Goal: Task Accomplishment & Management: Manage account settings

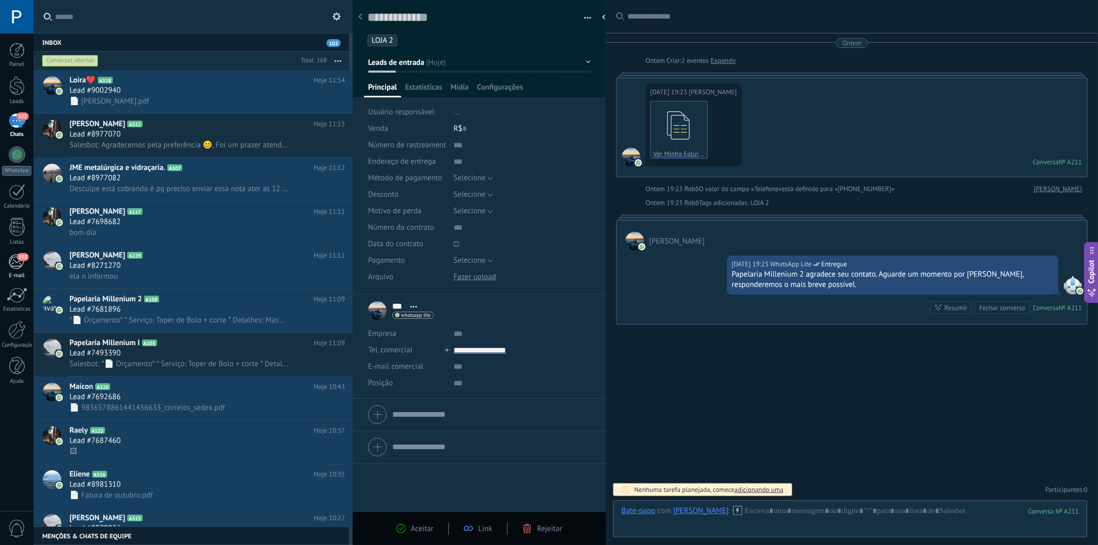
scroll to position [10, 0]
click at [18, 265] on div "103" at bounding box center [16, 261] width 17 height 15
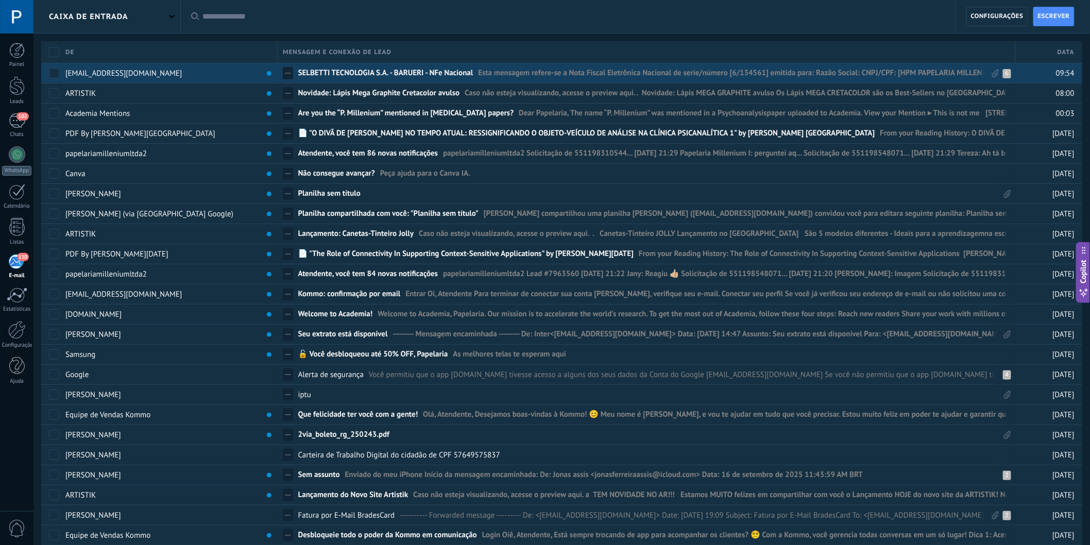
click at [236, 71] on div "[EMAIL_ADDRESS][DOMAIN_NAME]" at bounding box center [166, 73] width 212 height 20
click at [352, 73] on span "SELBETTI TECNOLOGIA S.A. - BARUERI - NFe Nacional" at bounding box center [385, 75] width 175 height 15
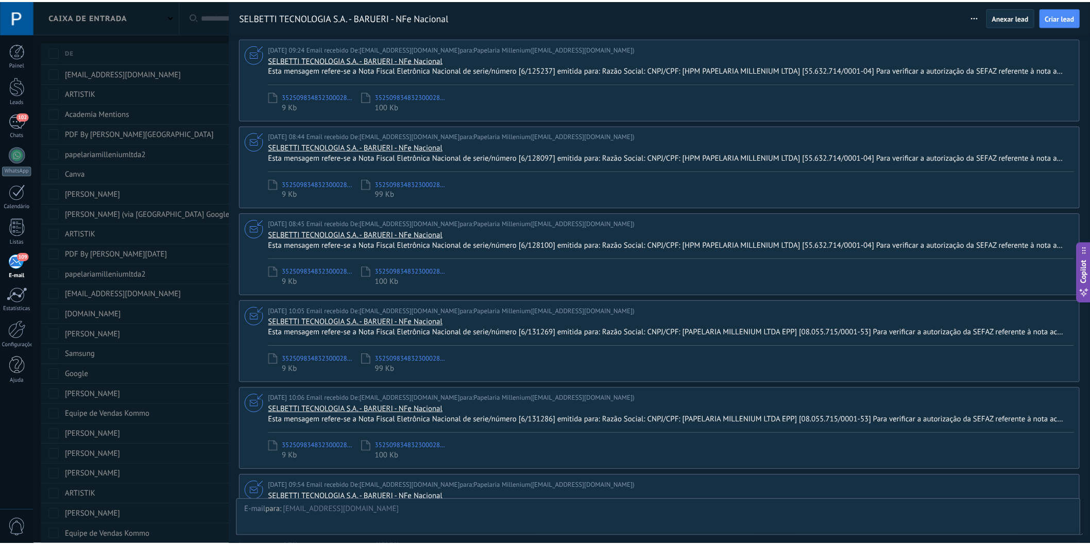
scroll to position [178, 0]
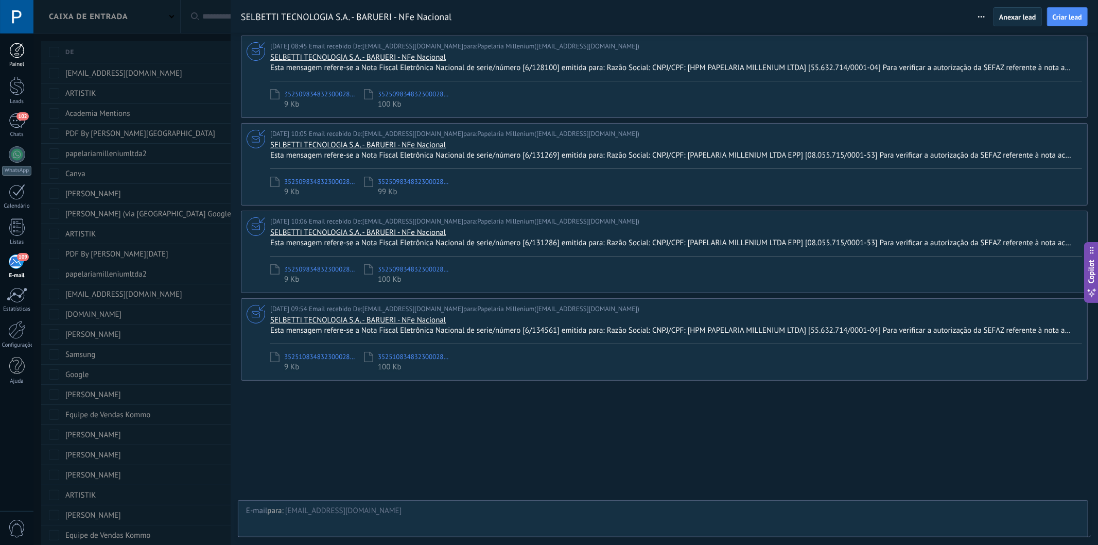
click at [13, 48] on div at bounding box center [16, 50] width 15 height 15
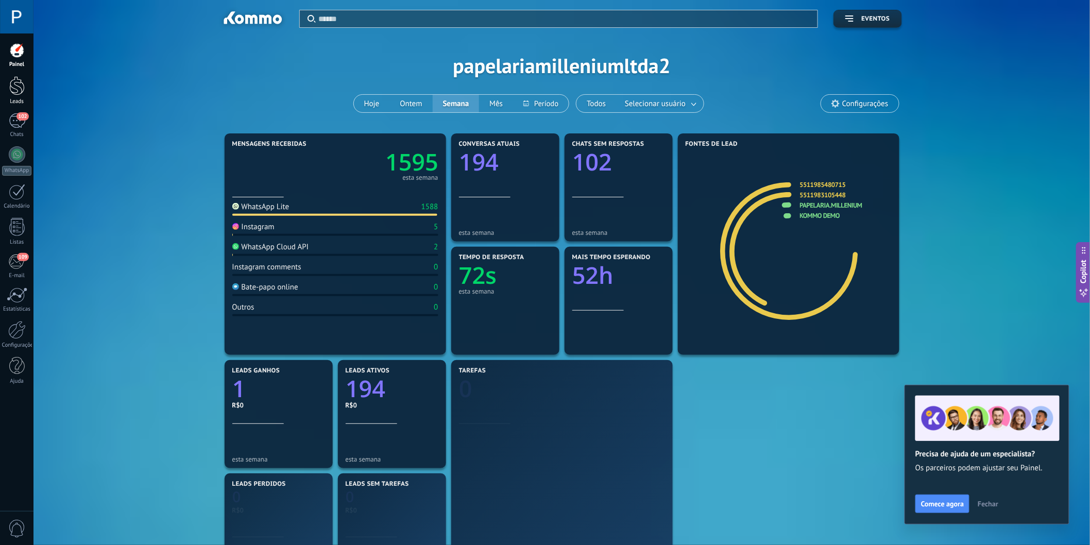
click at [19, 91] on div at bounding box center [16, 85] width 15 height 19
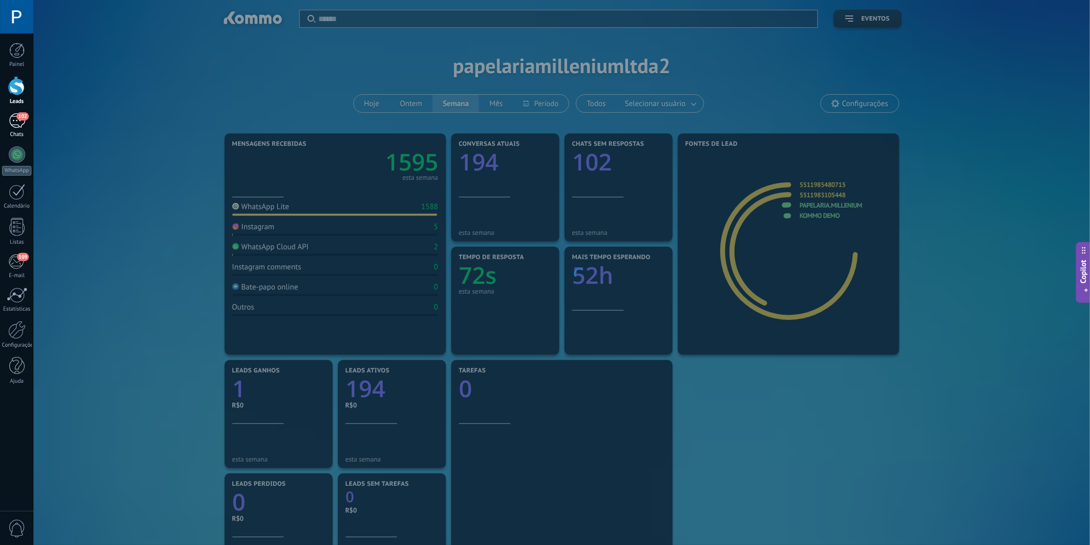
click at [17, 121] on div "102" at bounding box center [17, 120] width 16 height 15
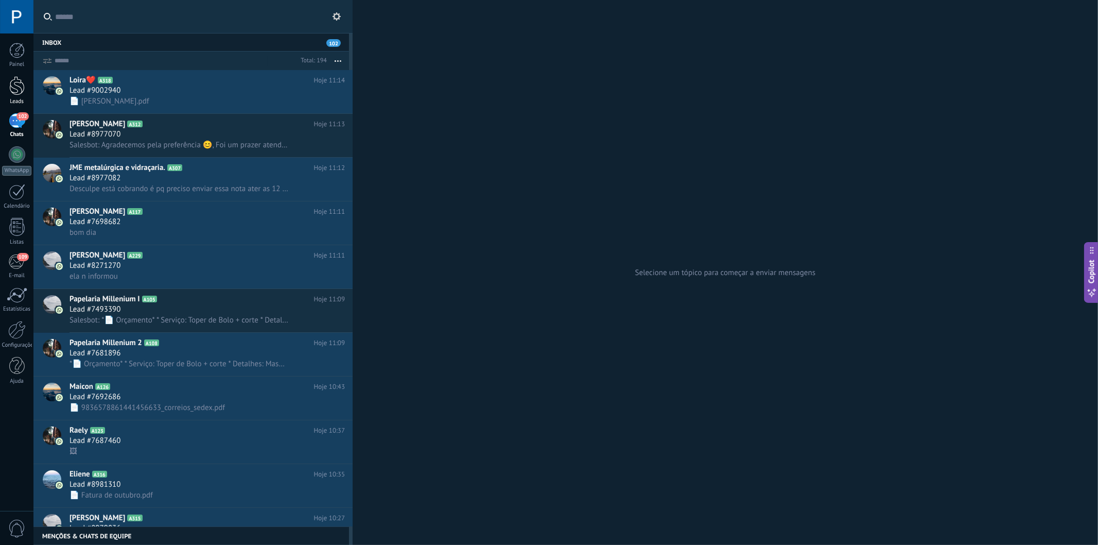
click at [17, 89] on div at bounding box center [16, 85] width 15 height 19
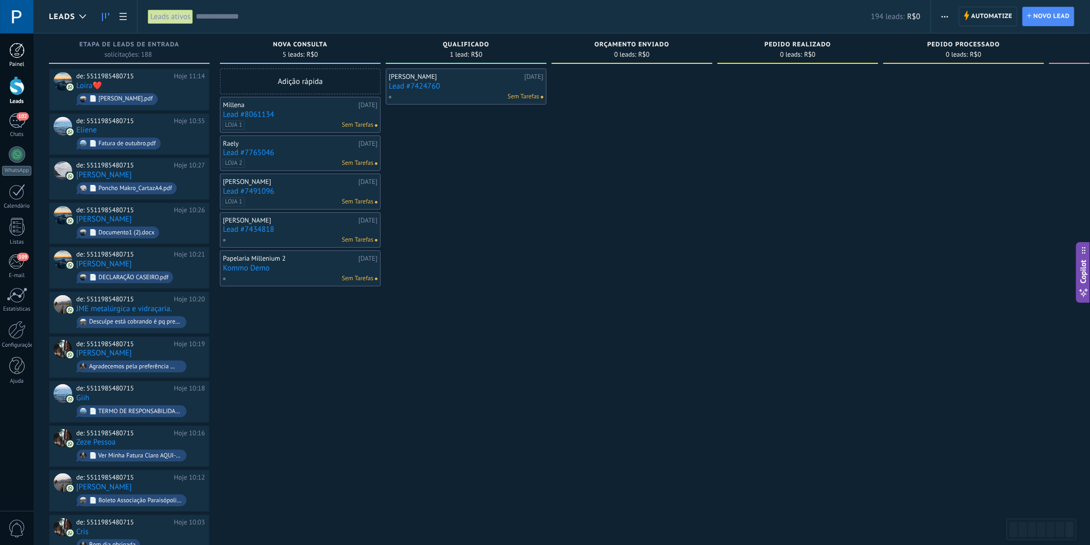
click at [18, 59] on link "Painel" at bounding box center [16, 55] width 33 height 25
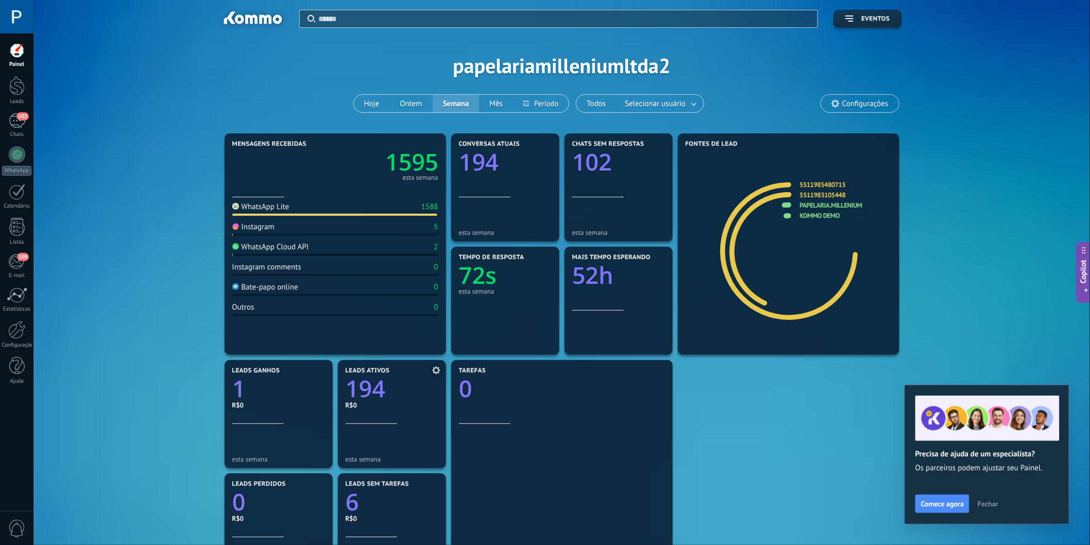
click at [434, 370] on use at bounding box center [436, 370] width 8 height 8
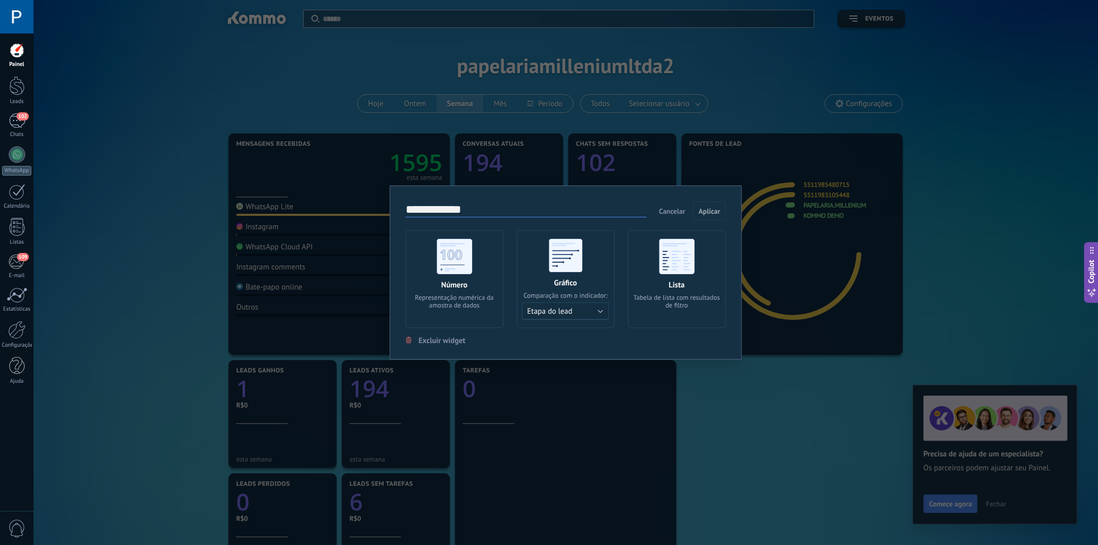
click at [725, 397] on div "**********" at bounding box center [565, 272] width 1065 height 545
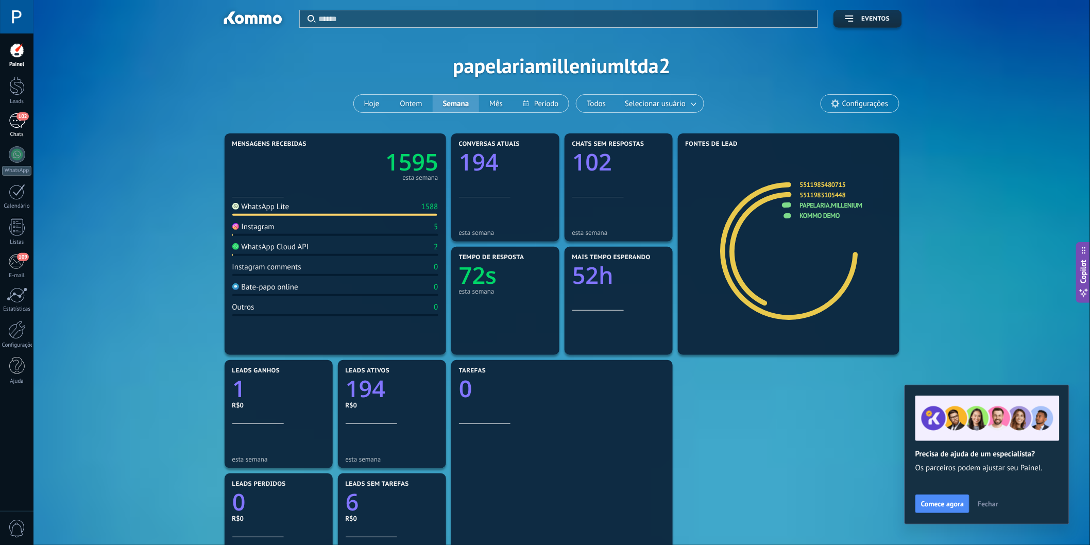
click at [19, 119] on span "102" at bounding box center [22, 116] width 12 height 8
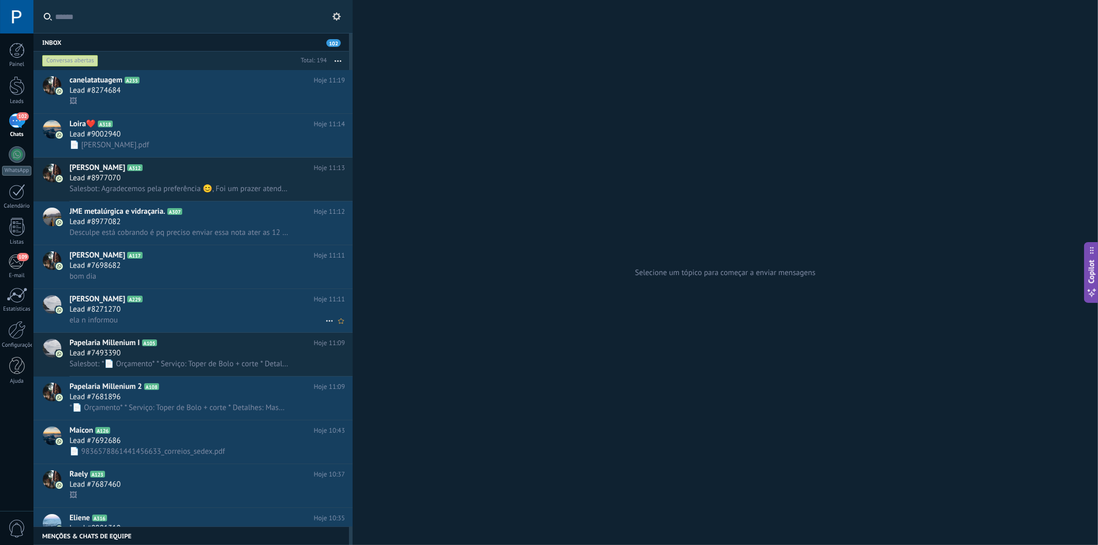
click at [234, 304] on h2 "felipe A229" at bounding box center [192, 299] width 245 height 10
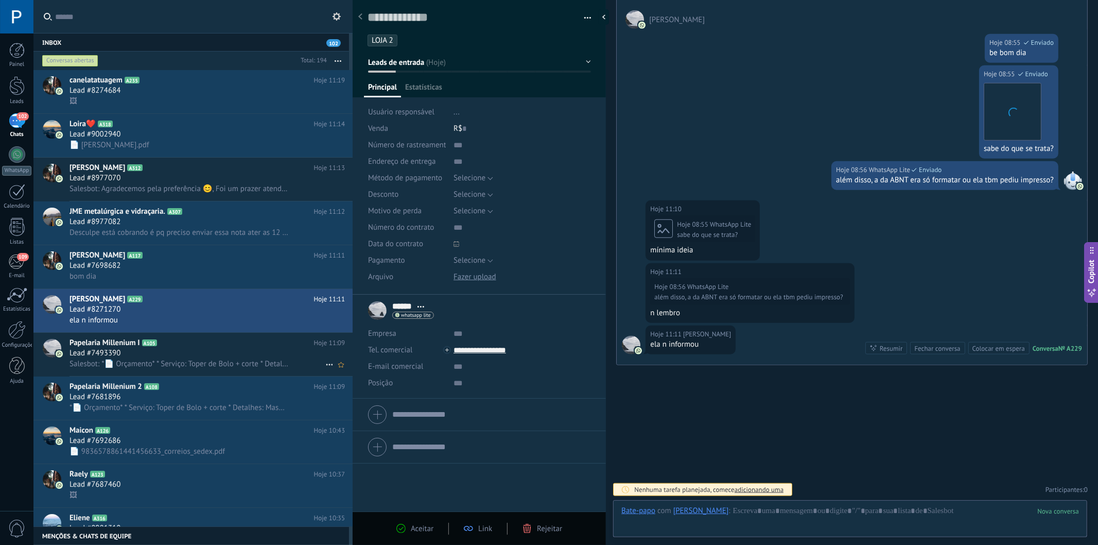
scroll to position [15, 0]
click at [224, 348] on h2 "Papelaria Millenium I A105" at bounding box center [192, 343] width 245 height 10
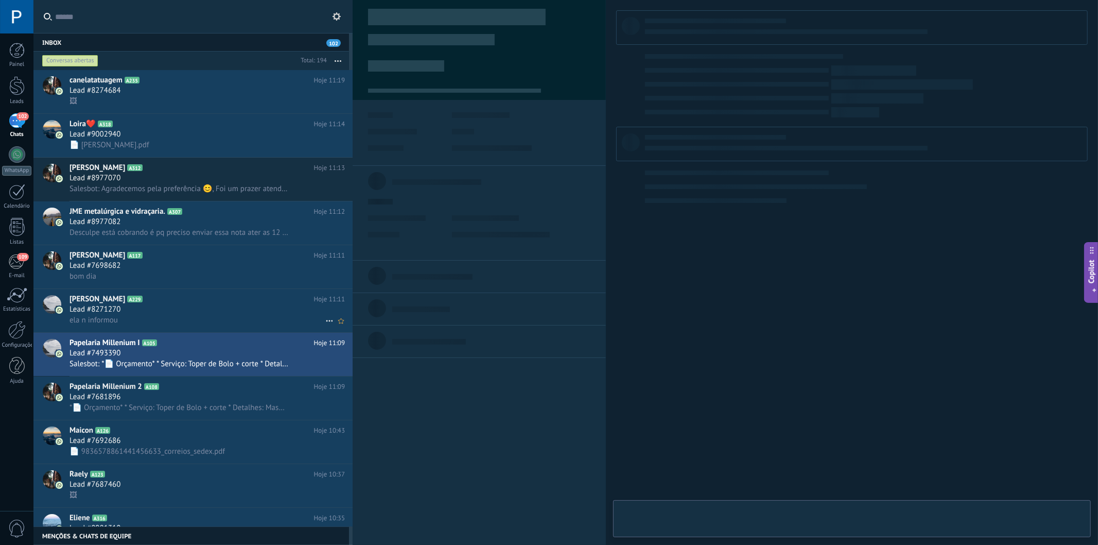
click at [227, 315] on div "Lead #8271270" at bounding box center [208, 309] width 276 height 10
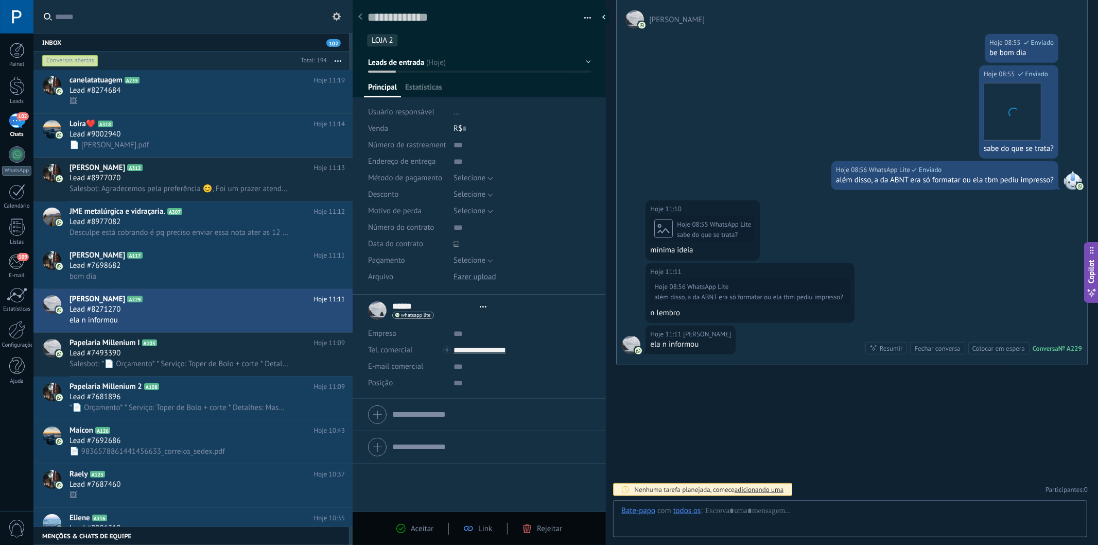
scroll to position [15, 0]
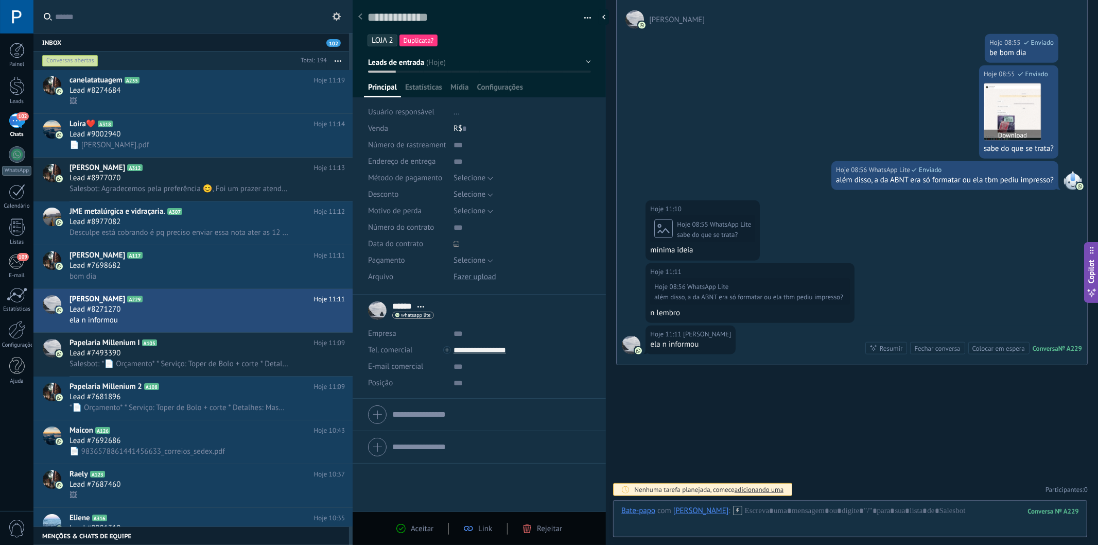
click at [990, 104] on img at bounding box center [1013, 111] width 57 height 57
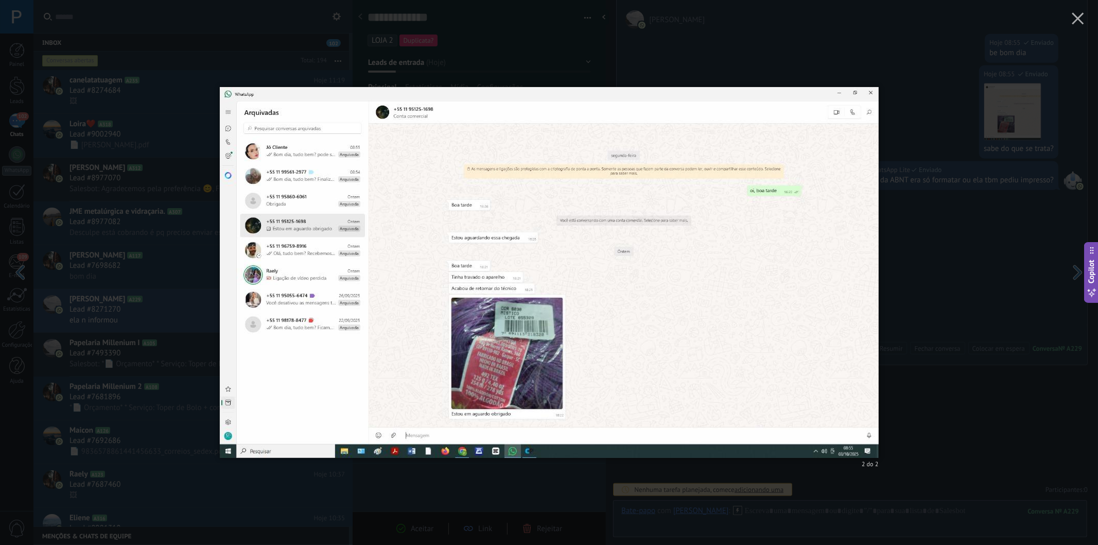
click at [908, 253] on div "2 do 2" at bounding box center [549, 272] width 1098 height 545
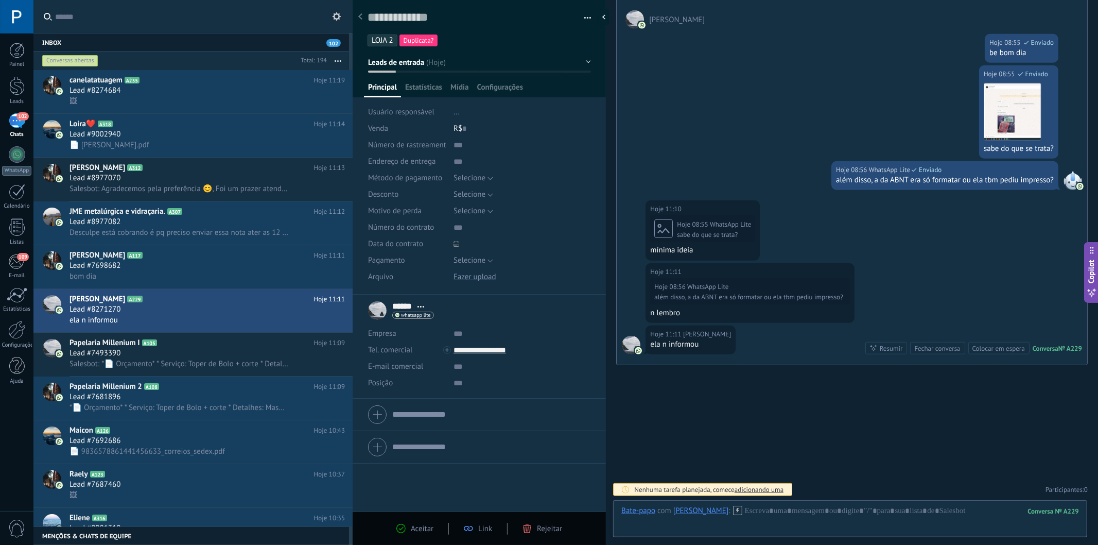
click at [359, 16] on use at bounding box center [360, 16] width 4 height 6
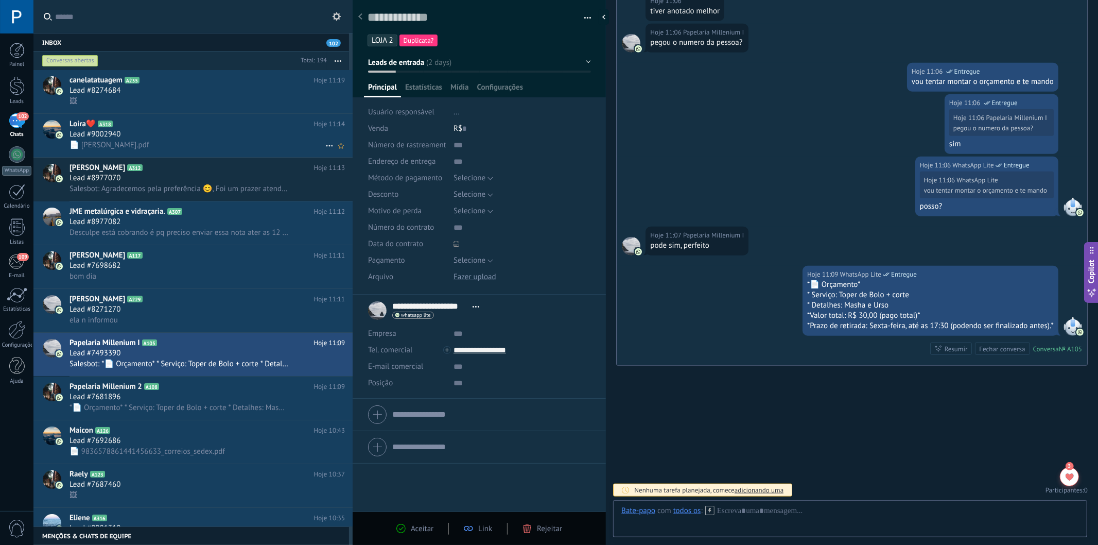
scroll to position [713, 0]
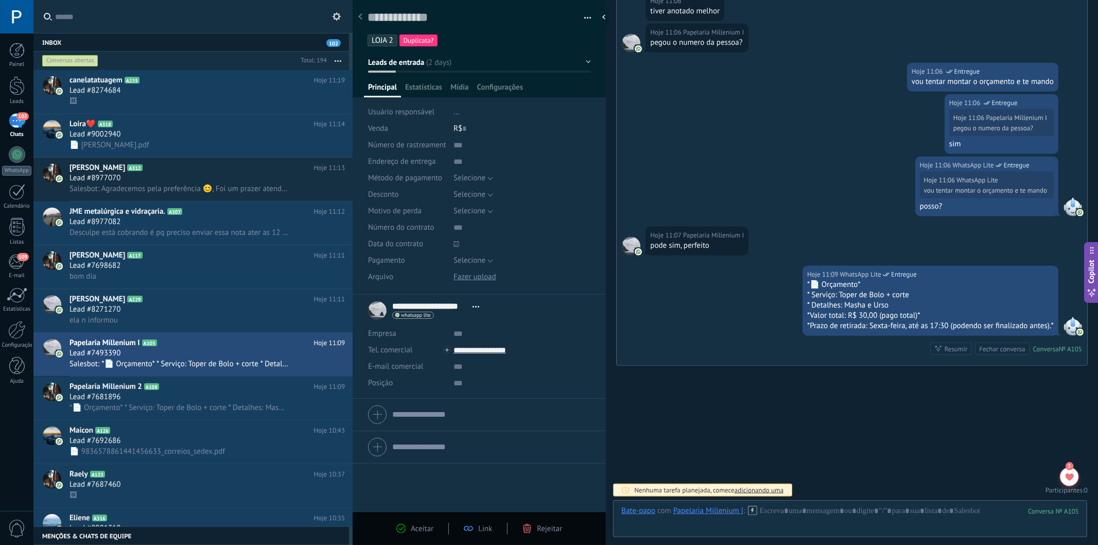
click at [362, 20] on use at bounding box center [360, 16] width 4 height 6
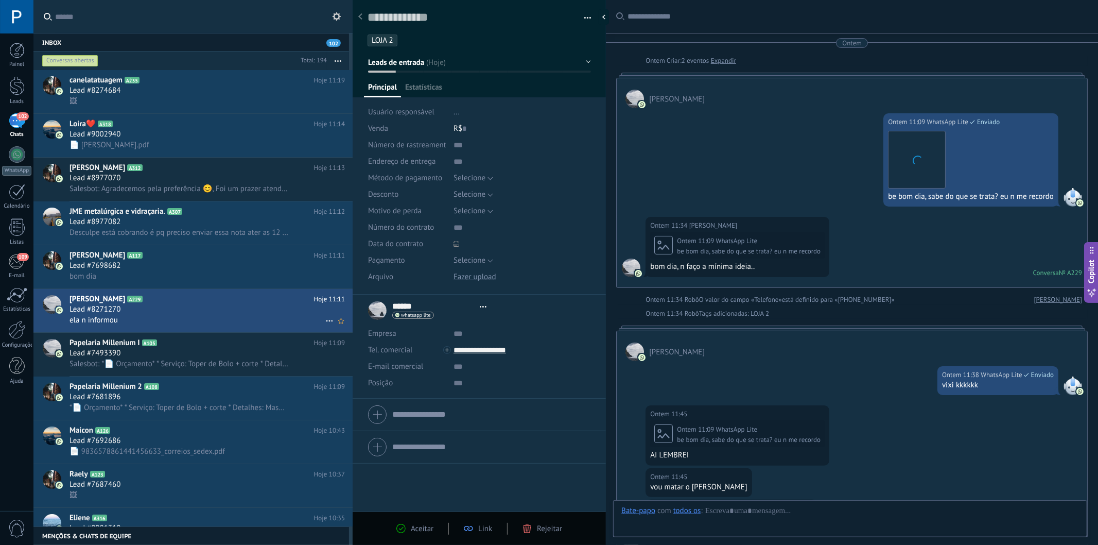
type textarea "**********"
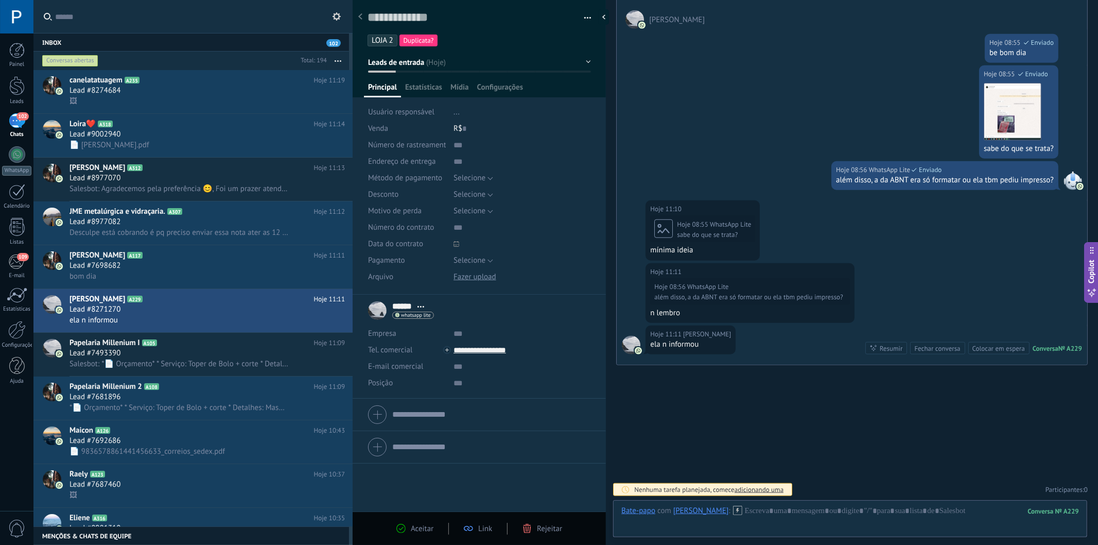
click at [165, 14] on input "text" at bounding box center [198, 16] width 287 height 33
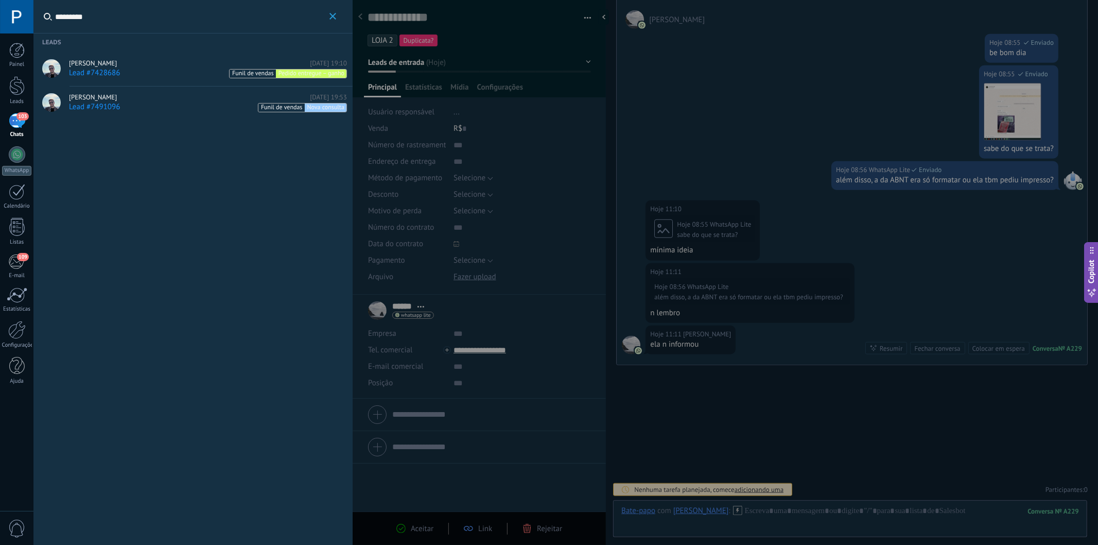
drag, startPoint x: 214, startPoint y: 21, endPoint x: 0, endPoint y: 19, distance: 213.7
click at [0, 19] on body ".abccls-1,.abccls-2{fill-rule:evenodd}.abccls-2{fill:#fff} .abfcls-1{fill:none}…" at bounding box center [549, 272] width 1098 height 545
type input "****"
click at [333, 14] on icon "button" at bounding box center [333, 16] width 7 height 7
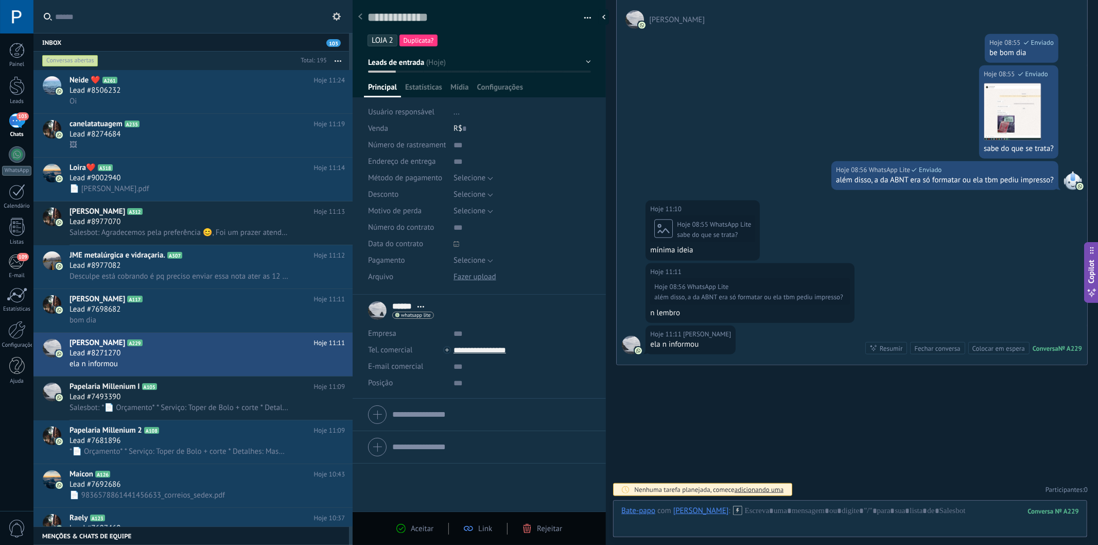
click at [359, 13] on icon at bounding box center [360, 16] width 4 height 6
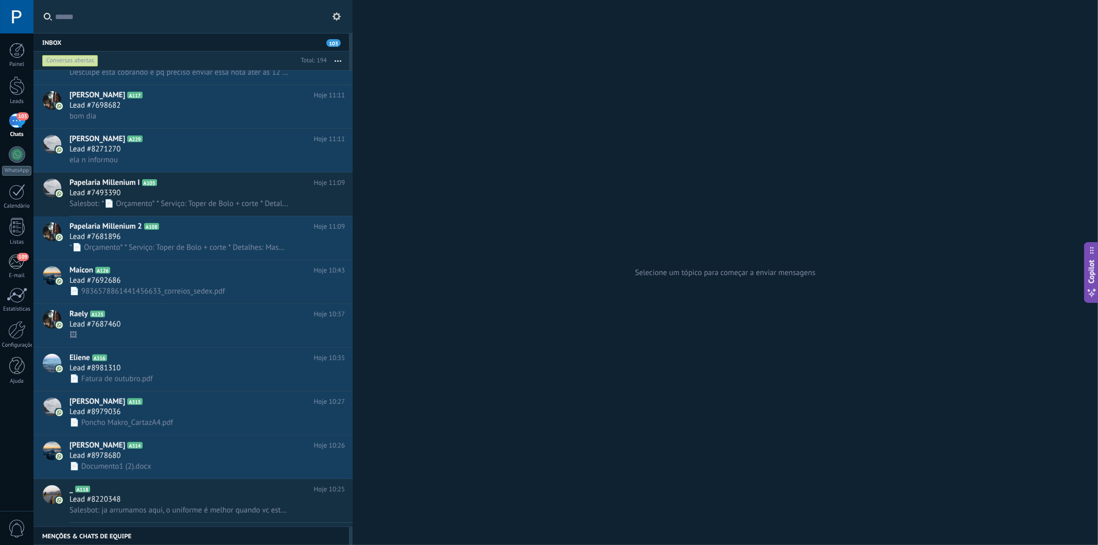
scroll to position [1, 0]
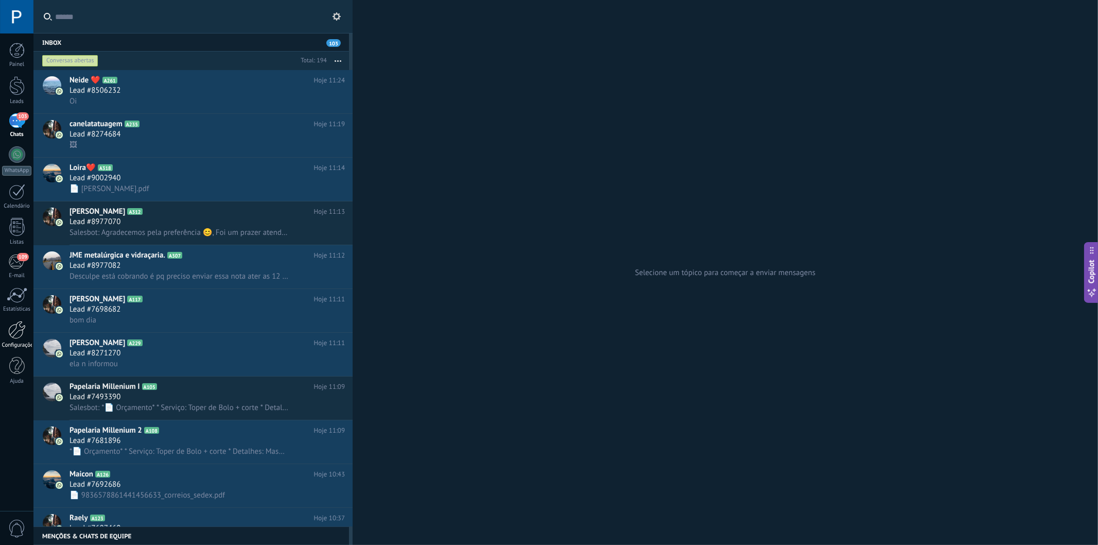
click at [14, 333] on div at bounding box center [17, 330] width 18 height 18
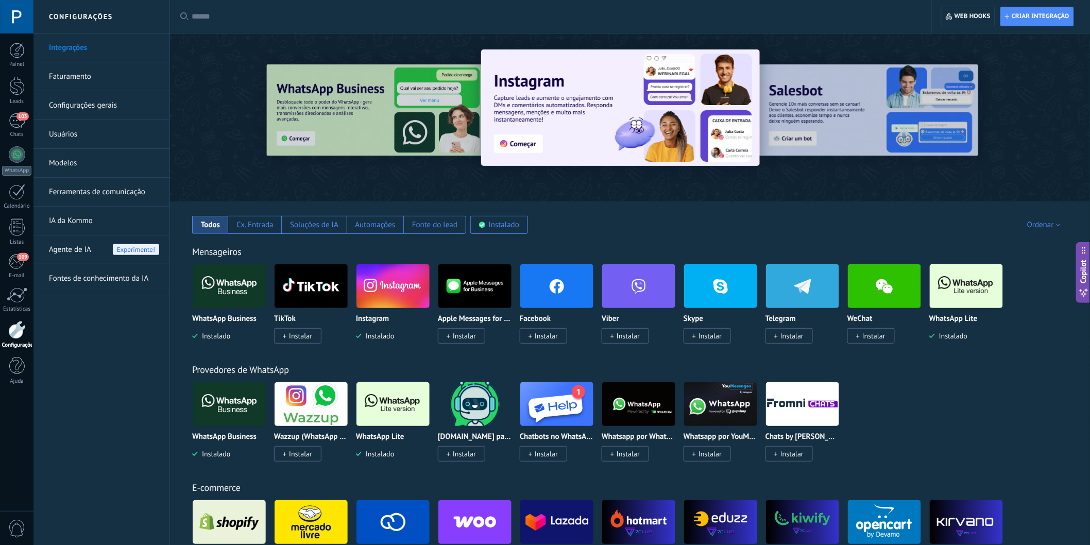
click at [8, 16] on div at bounding box center [16, 16] width 33 height 33
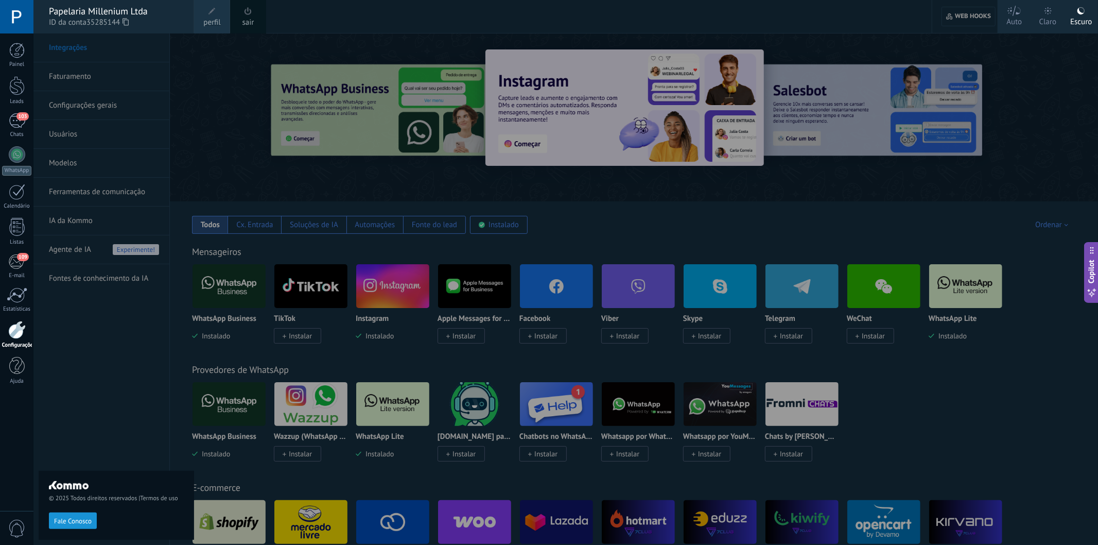
click at [1045, 9] on icon at bounding box center [1048, 10] width 7 height 7
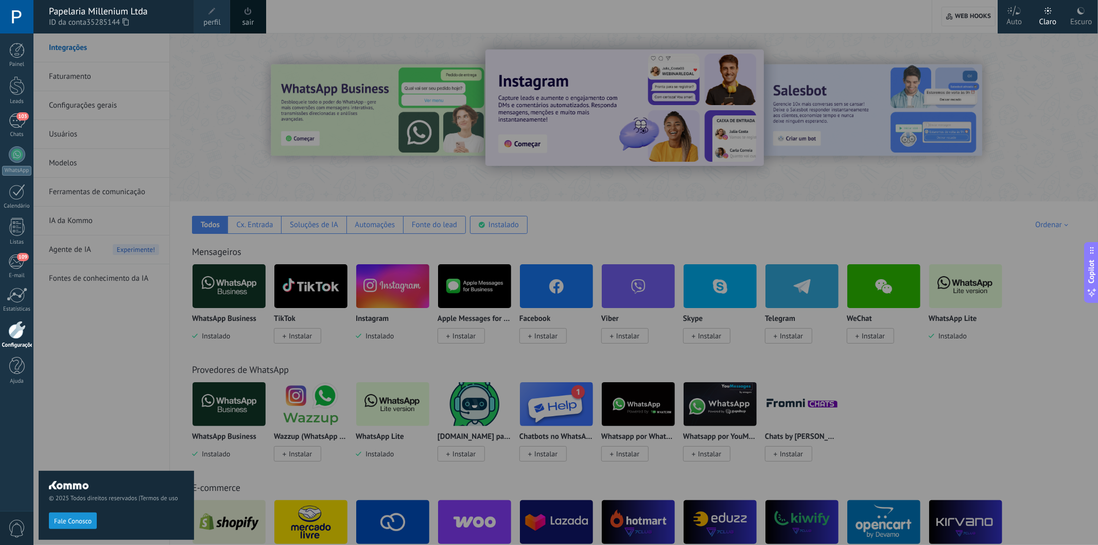
click at [638, 185] on div at bounding box center [582, 272] width 1098 height 545
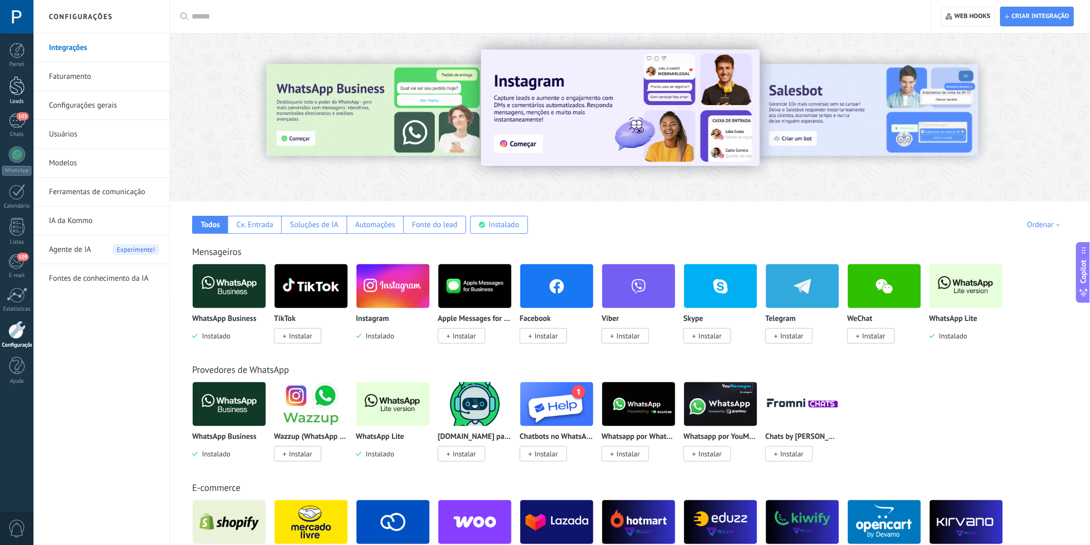
click at [15, 83] on div at bounding box center [16, 85] width 15 height 19
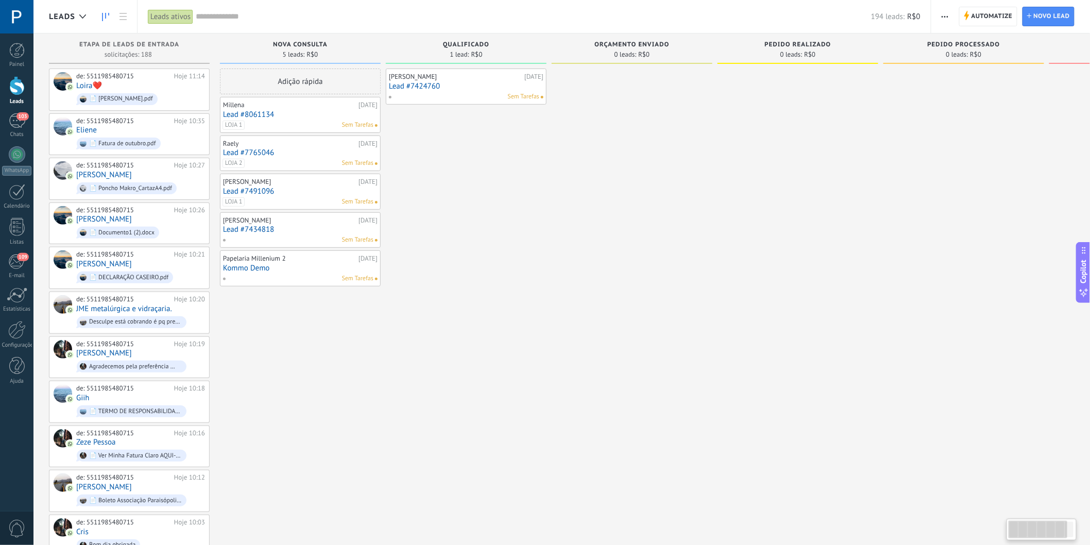
click at [578, 192] on div at bounding box center [632, 512] width 161 height 889
click at [13, 119] on div "103" at bounding box center [17, 120] width 16 height 15
